Goal: Task Accomplishment & Management: Use online tool/utility

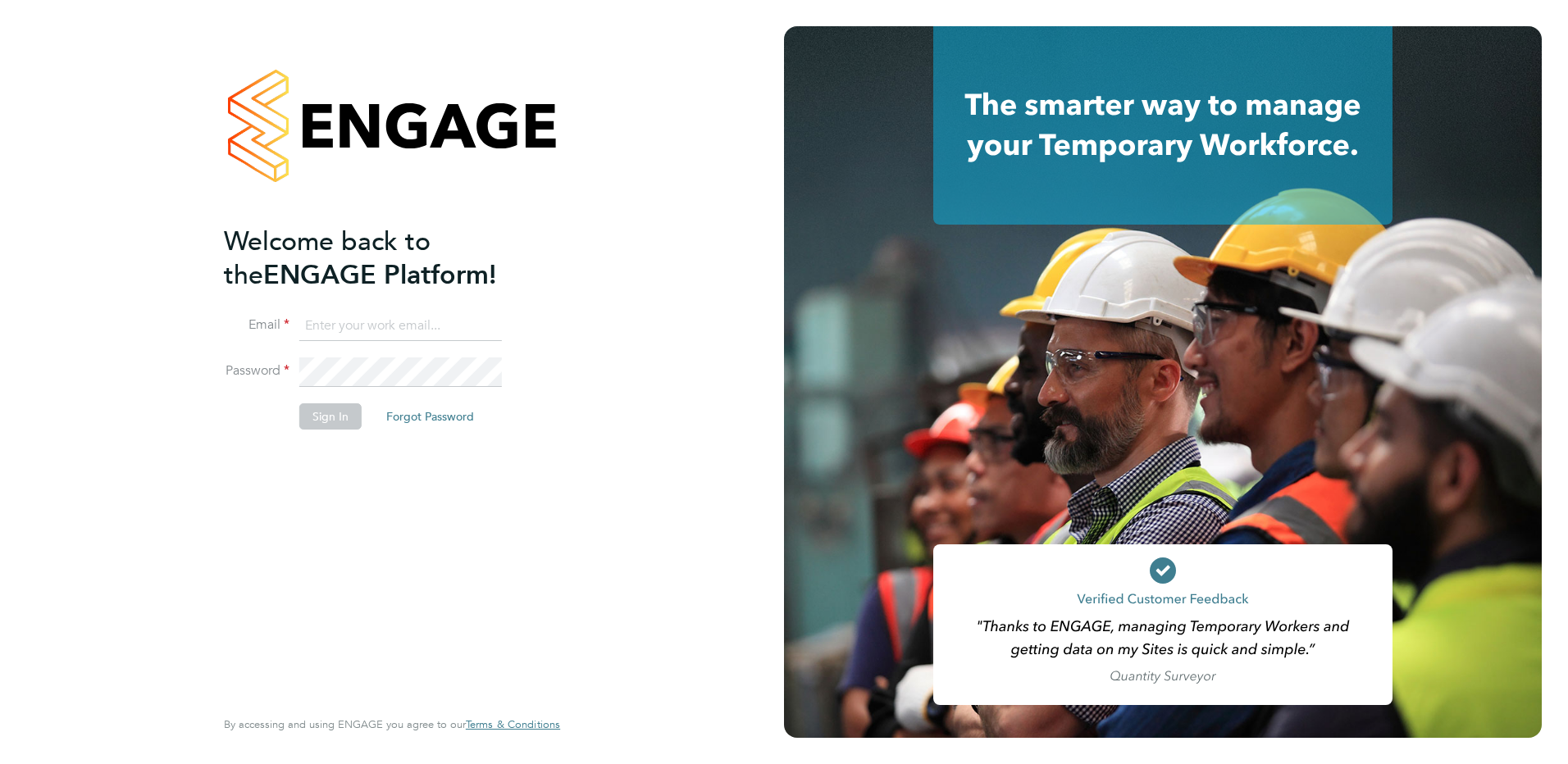
type input "[EMAIL_ADDRESS][DOMAIN_NAME]"
drag, startPoint x: 320, startPoint y: 407, endPoint x: 324, endPoint y: 420, distance: 13.6
click at [321, 415] on button "Sign In" at bounding box center [331, 416] width 62 height 26
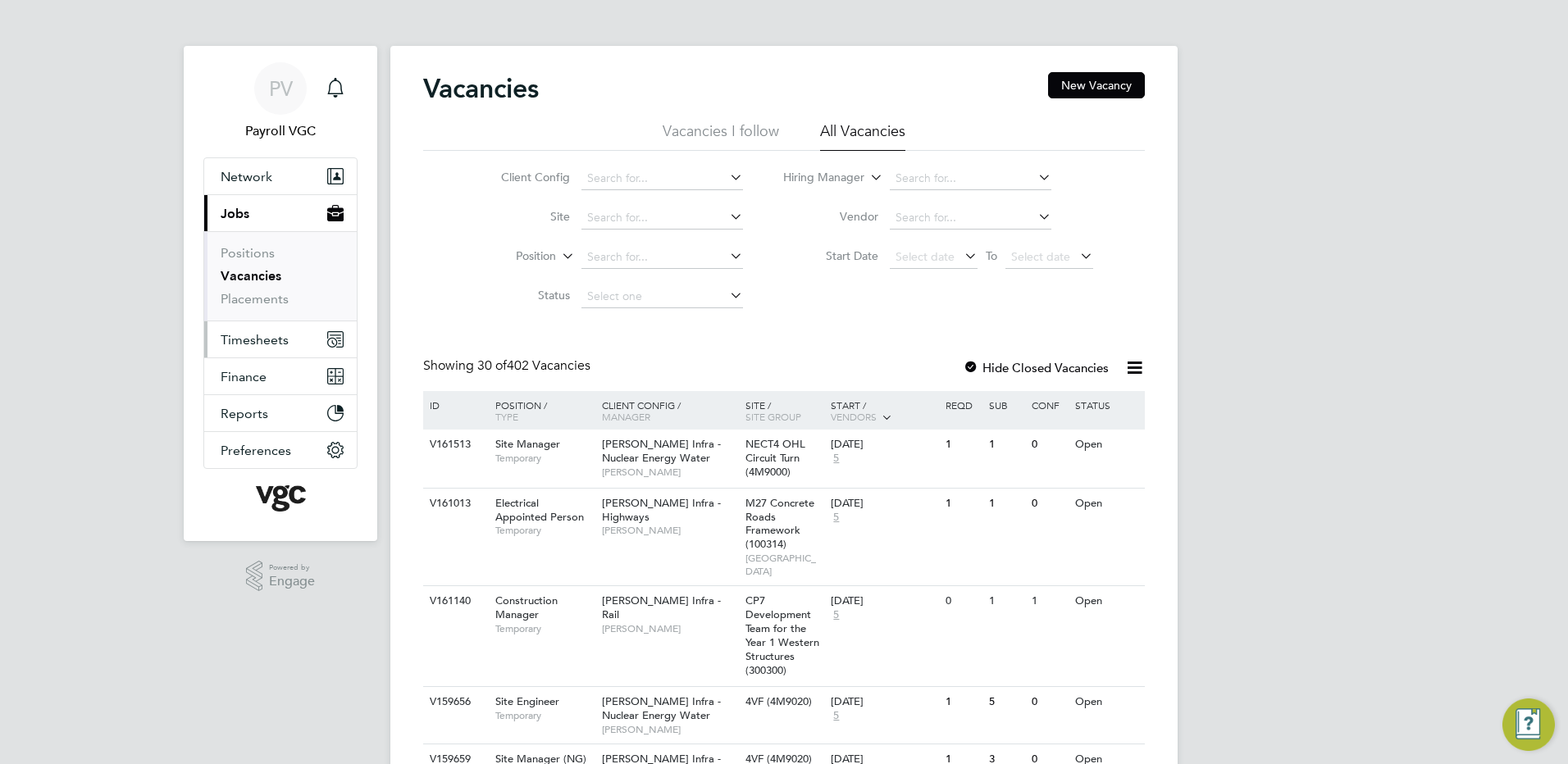
click at [268, 336] on span "Timesheets" at bounding box center [255, 340] width 68 height 16
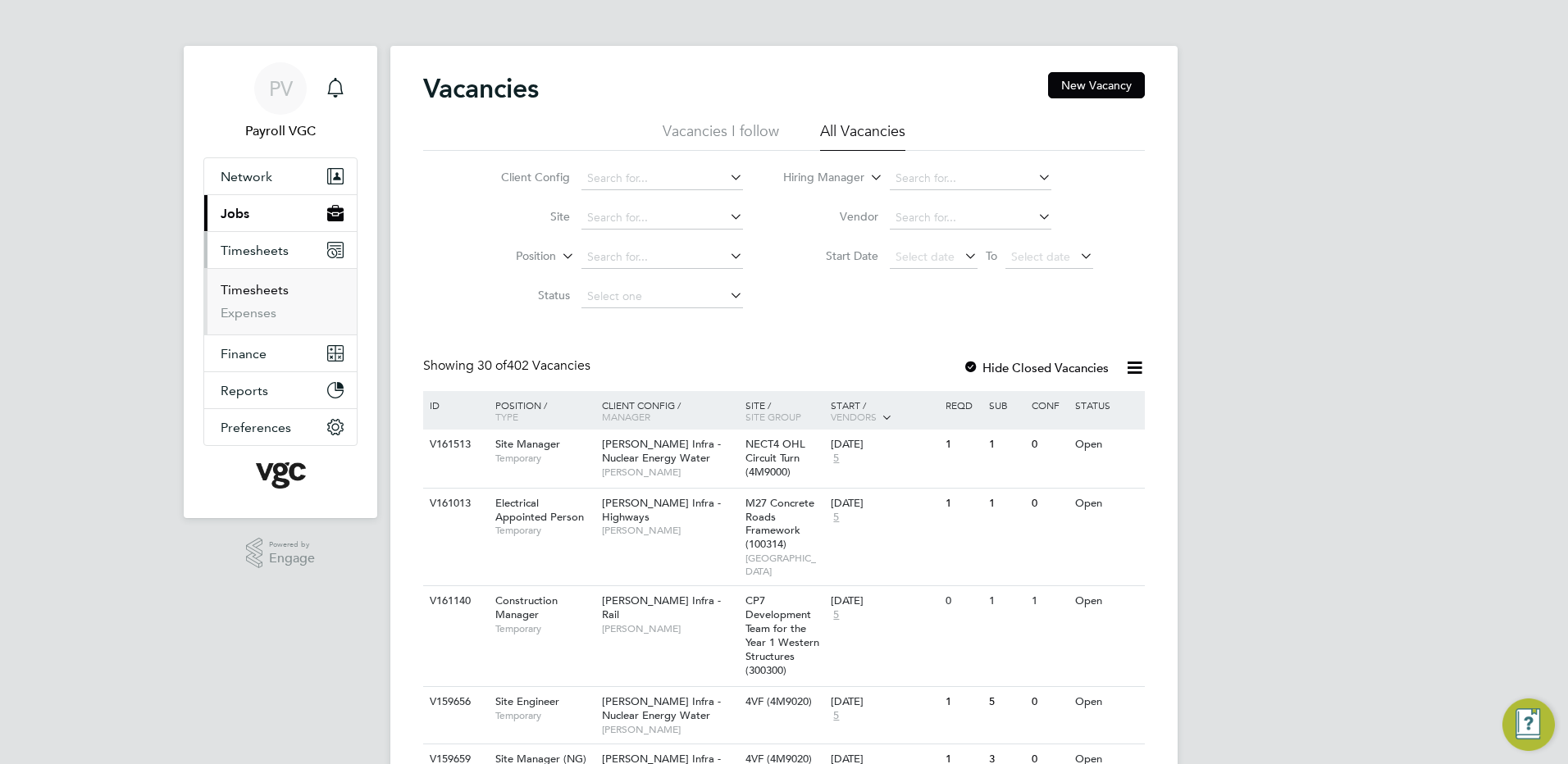
click at [268, 283] on link "Timesheets" at bounding box center [255, 290] width 68 height 16
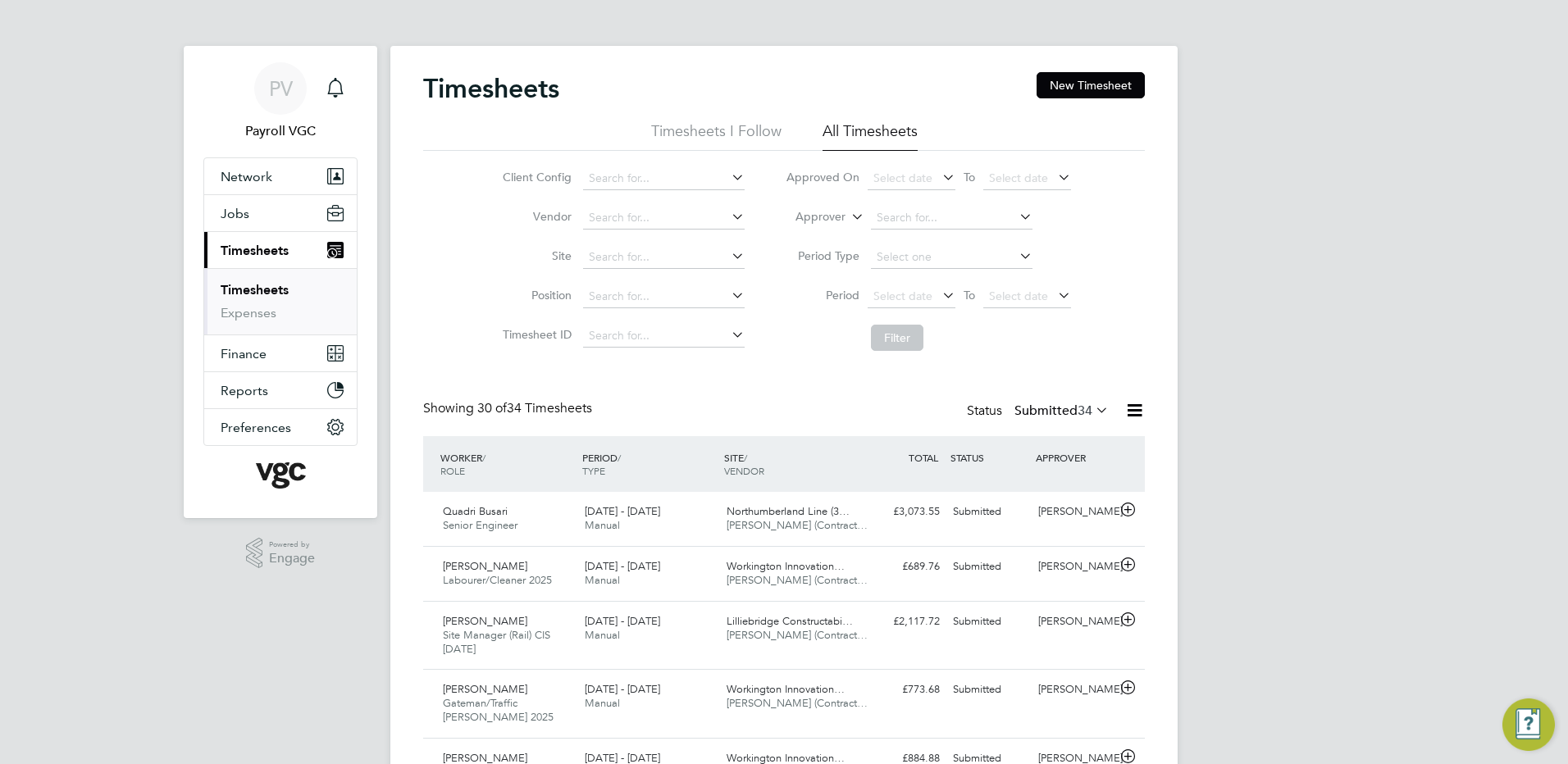
click at [1134, 406] on icon at bounding box center [1134, 410] width 21 height 20
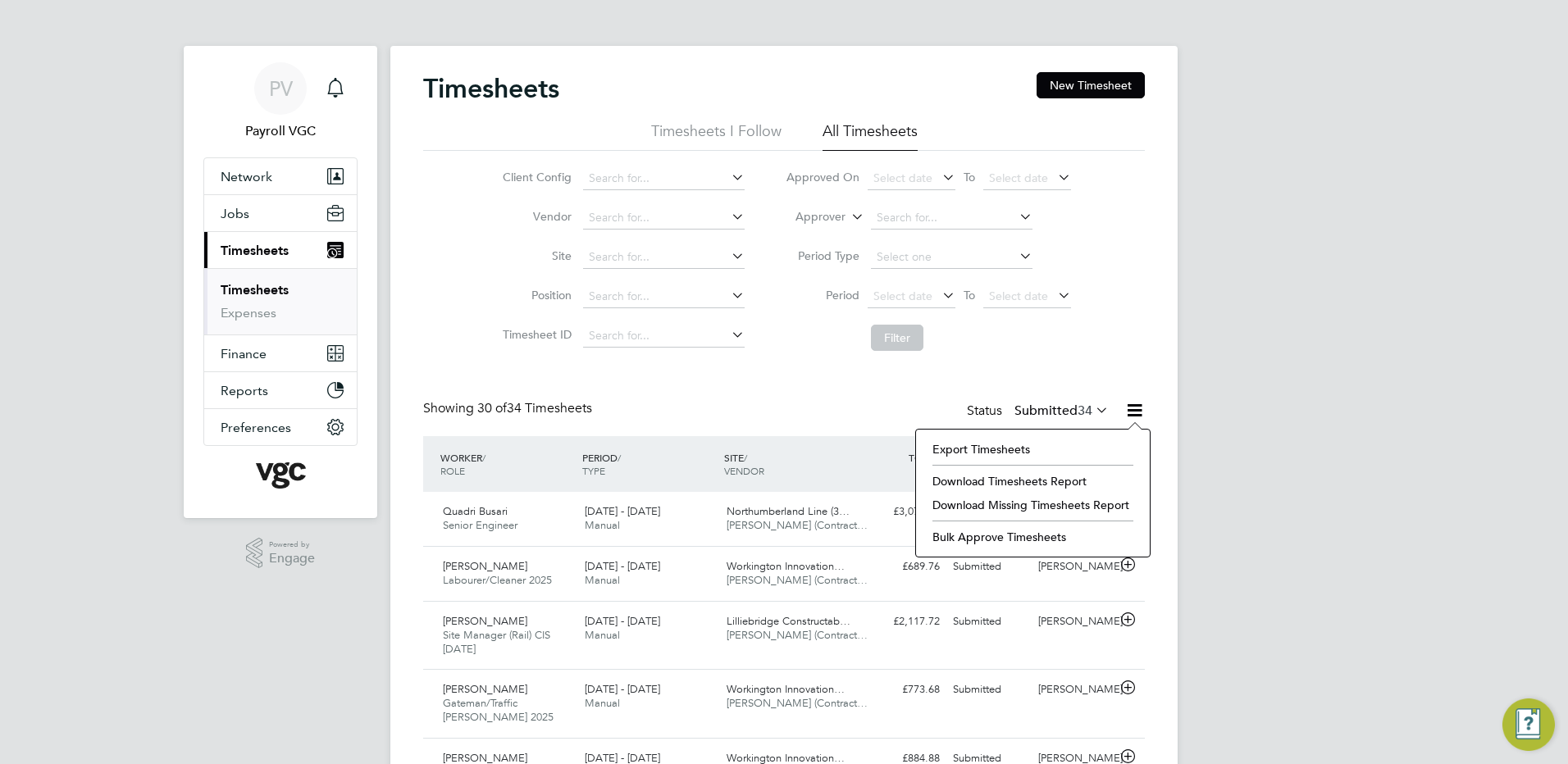
click at [955, 450] on li "Export Timesheets" at bounding box center [1032, 449] width 218 height 23
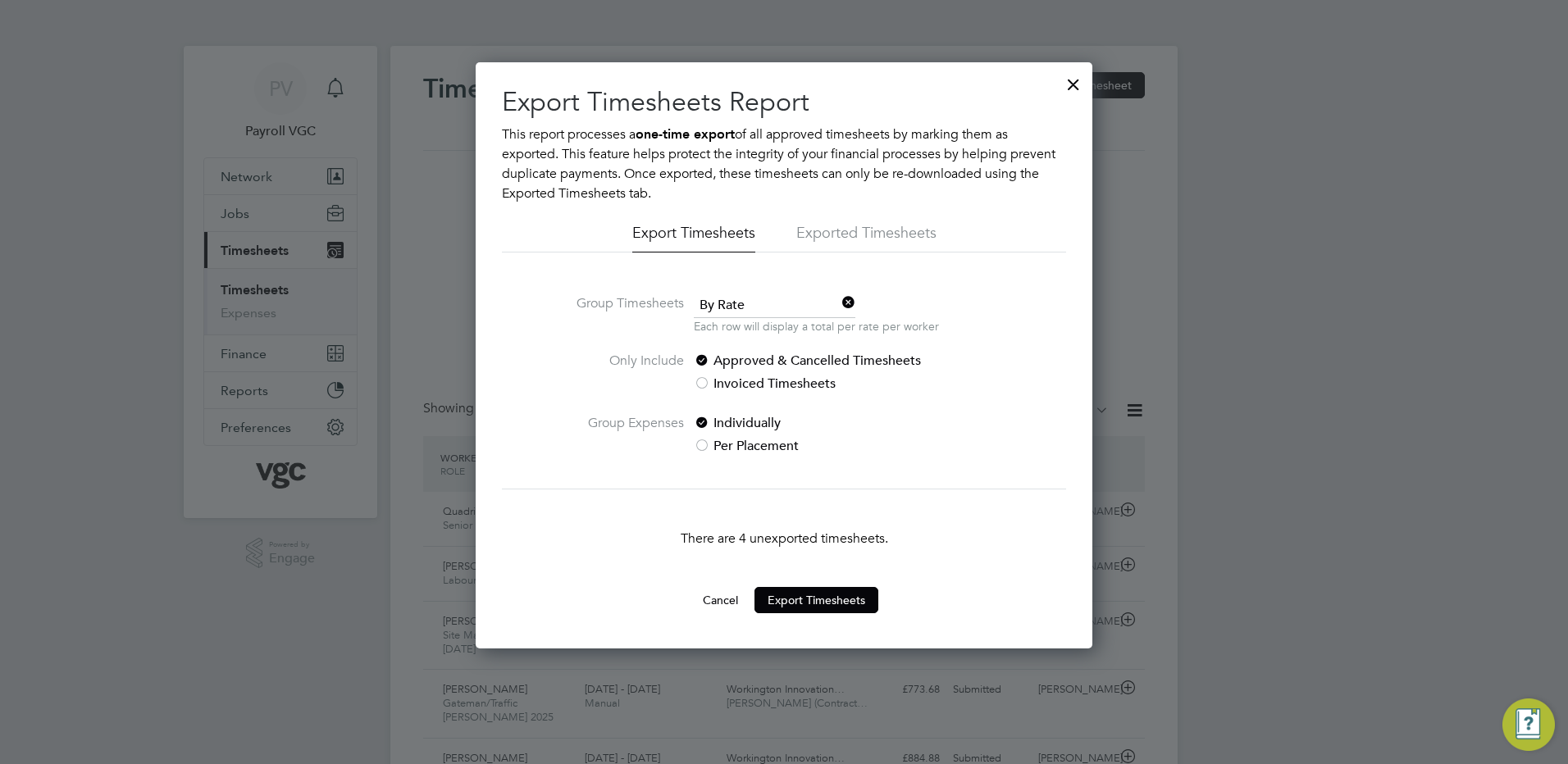
click at [749, 313] on span "By Rate" at bounding box center [773, 305] width 161 height 24
click at [743, 348] on li "By Date" at bounding box center [774, 350] width 163 height 21
click at [719, 594] on button "Cancel" at bounding box center [720, 599] width 62 height 26
